Goal: Information Seeking & Learning: Learn about a topic

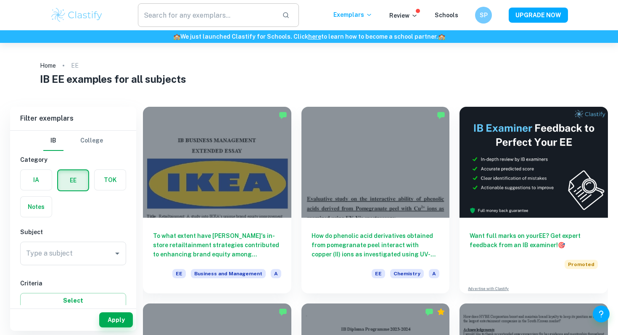
click at [180, 12] on input "text" at bounding box center [207, 15] width 138 height 24
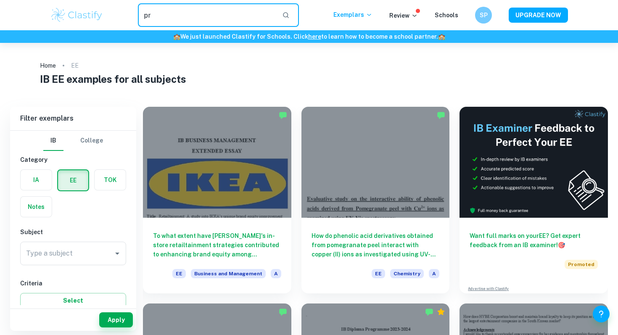
type input "p"
type input "art portfolio"
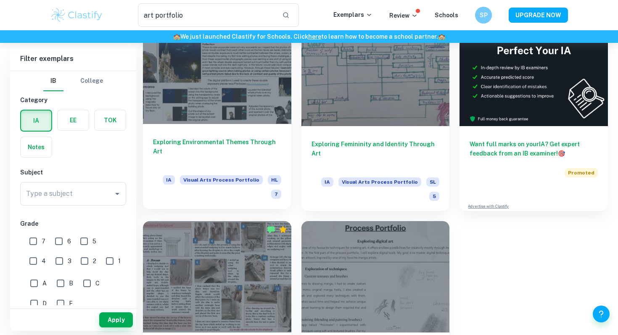
scroll to position [74, 0]
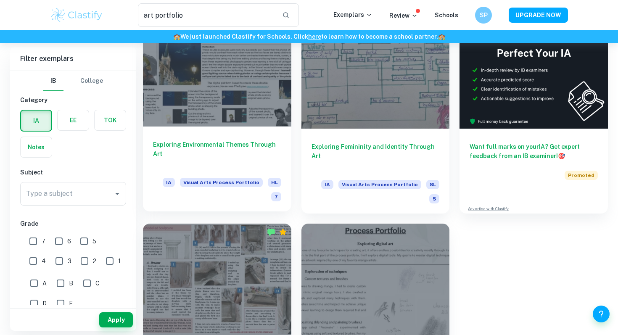
click at [209, 122] on div at bounding box center [217, 71] width 148 height 111
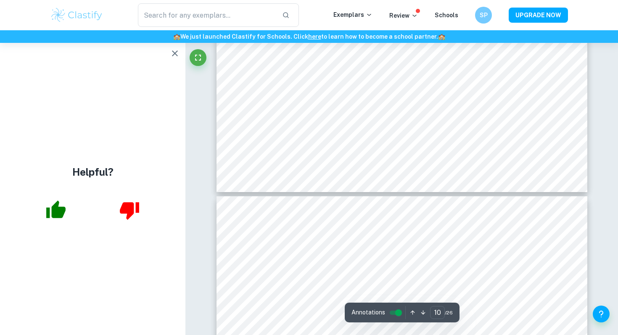
scroll to position [2161, 0]
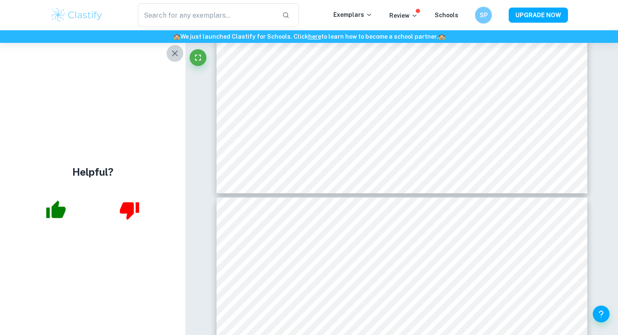
click at [172, 56] on icon "button" at bounding box center [175, 53] width 10 height 10
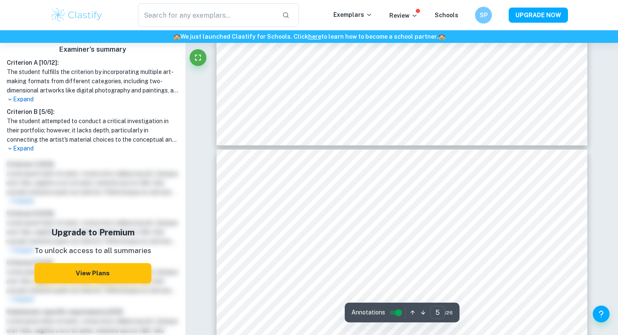
scroll to position [878, 0]
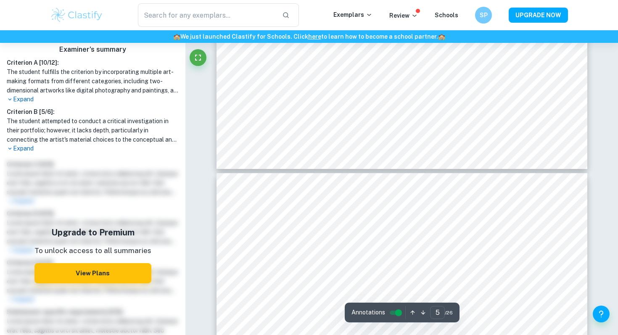
type input "6"
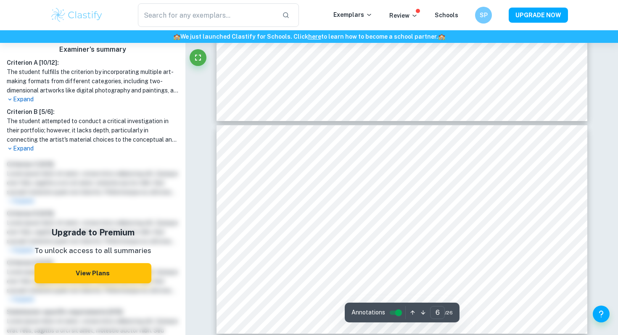
scroll to position [1110, 0]
